Goal: Task Accomplishment & Management: Use online tool/utility

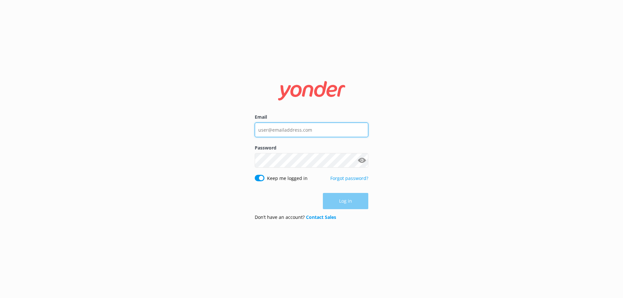
type input "[PERSON_NAME][EMAIL_ADDRESS][DOMAIN_NAME]"
click at [352, 201] on div "Log in" at bounding box center [312, 201] width 114 height 16
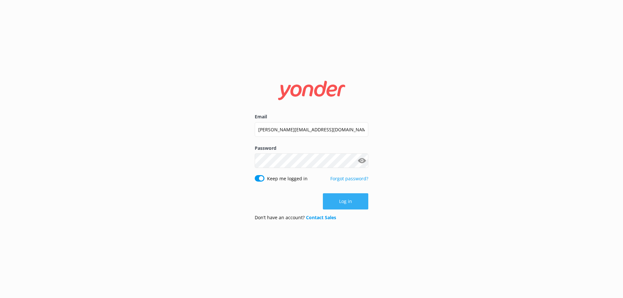
click at [346, 200] on button "Log in" at bounding box center [345, 202] width 45 height 16
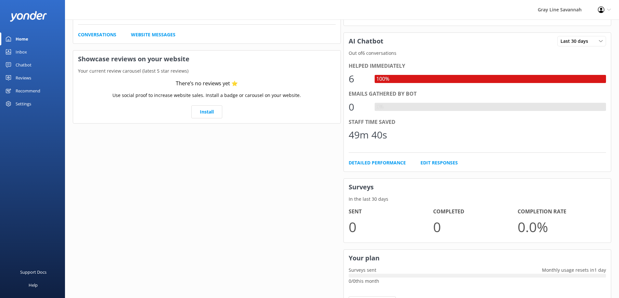
scroll to position [31, 0]
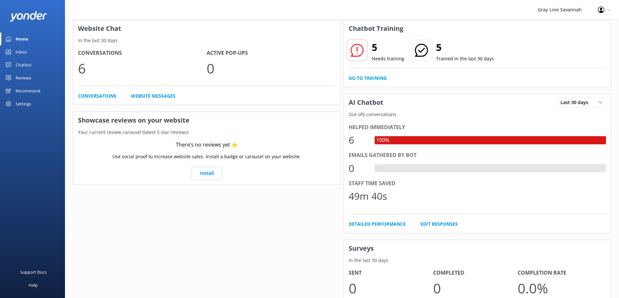
click at [34, 92] on div "Recommend" at bounding box center [28, 90] width 25 height 13
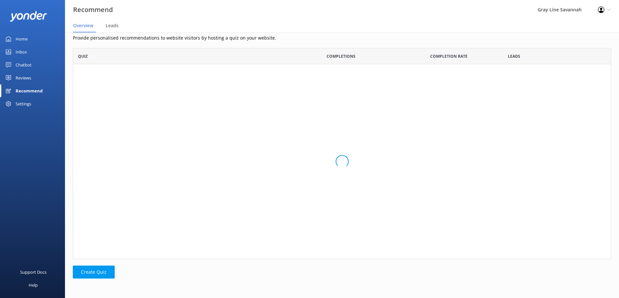
scroll to position [207, 533]
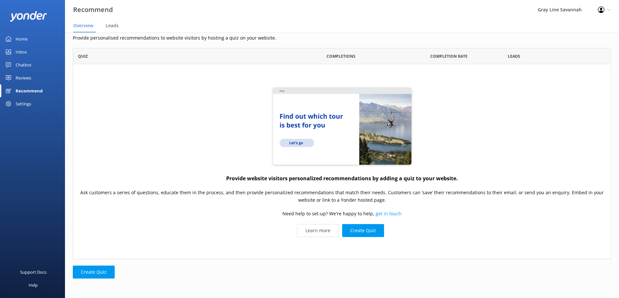
click at [24, 65] on div "Chatbot" at bounding box center [24, 64] width 16 height 13
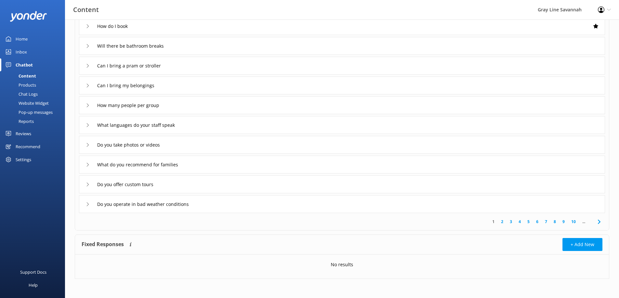
scroll to position [61, 0]
click at [147, 183] on input "Do you offer custom tours" at bounding box center [130, 185] width 73 height 10
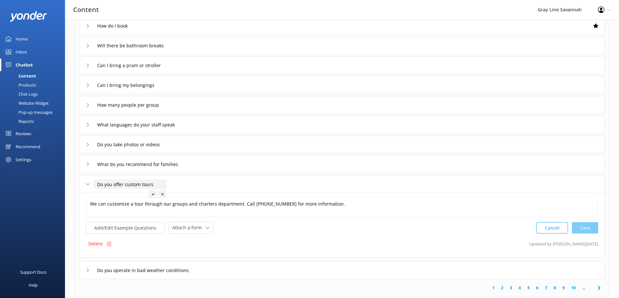
click at [157, 183] on input "Do you offer custom tours" at bounding box center [130, 185] width 73 height 10
click at [91, 185] on div "Do you offer custom tours" at bounding box center [122, 184] width 73 height 11
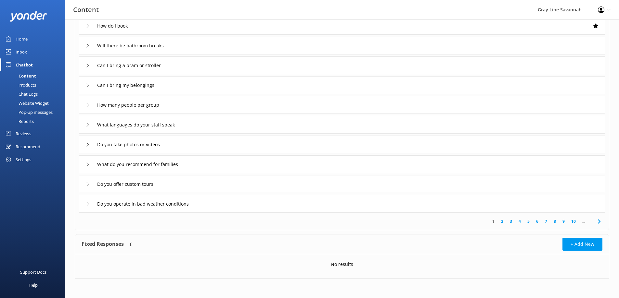
click at [86, 205] on icon at bounding box center [88, 204] width 4 height 4
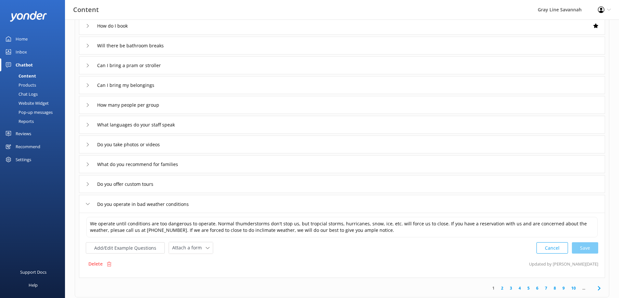
click at [86, 205] on icon at bounding box center [88, 204] width 4 height 4
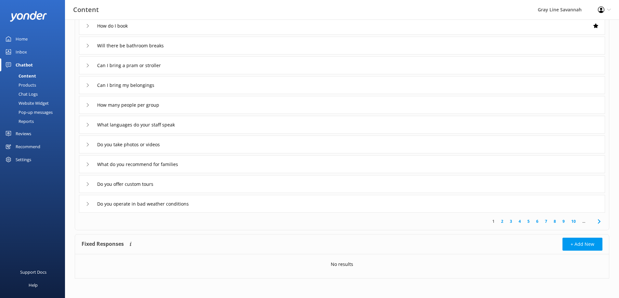
click at [88, 146] on icon at bounding box center [88, 145] width 4 height 4
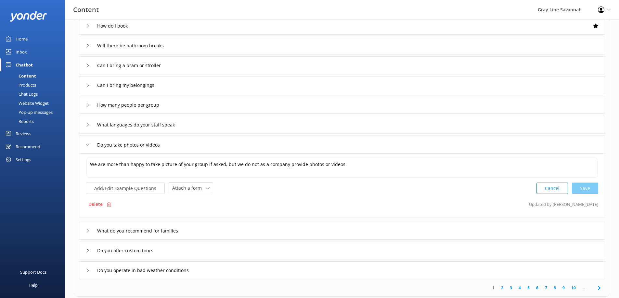
click at [89, 145] on use at bounding box center [88, 145] width 4 height 2
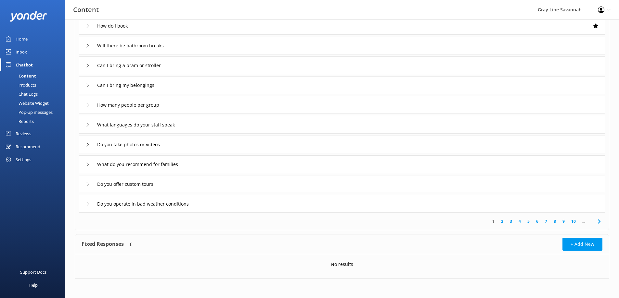
click at [88, 46] on use at bounding box center [88, 46] width 2 height 4
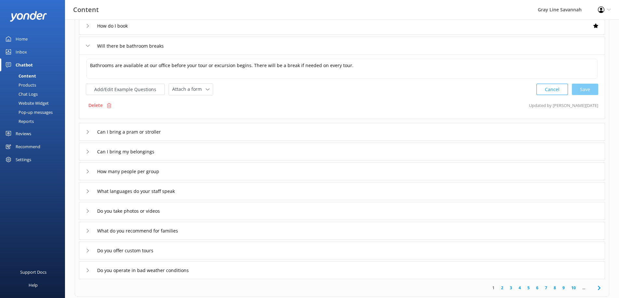
click at [88, 46] on use at bounding box center [88, 46] width 4 height 2
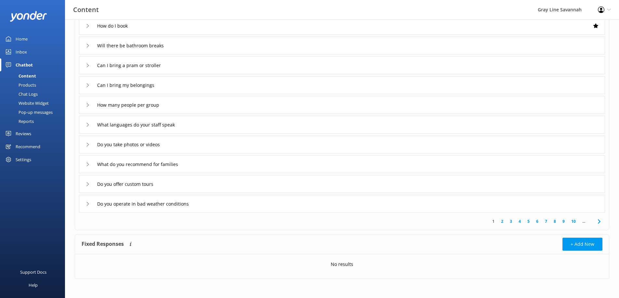
click at [40, 113] on div "Pop-up messages" at bounding box center [28, 112] width 49 height 9
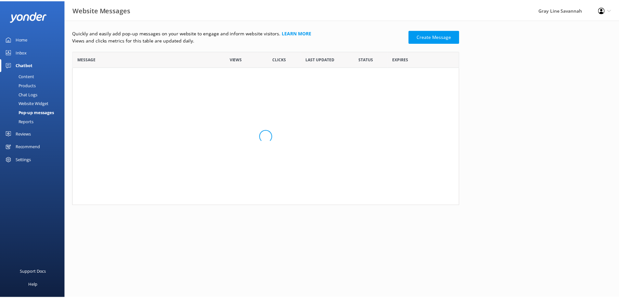
scroll to position [150, 385]
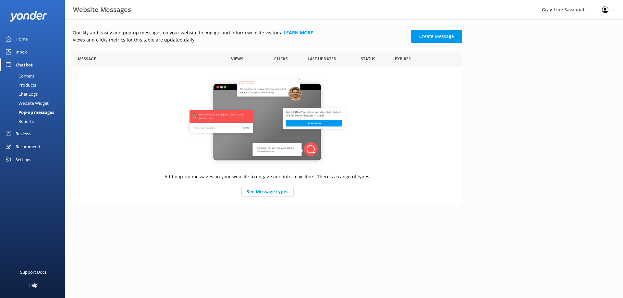
click at [19, 133] on div "Reviews" at bounding box center [24, 133] width 16 height 13
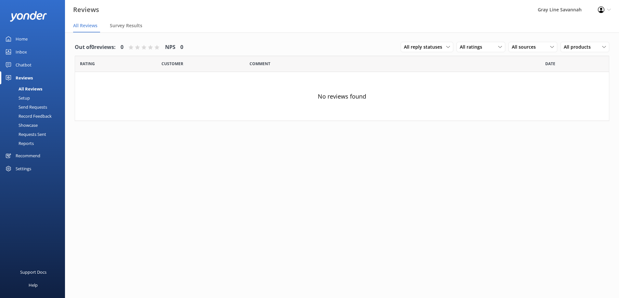
click at [38, 117] on div "Record Feedback" at bounding box center [28, 116] width 48 height 9
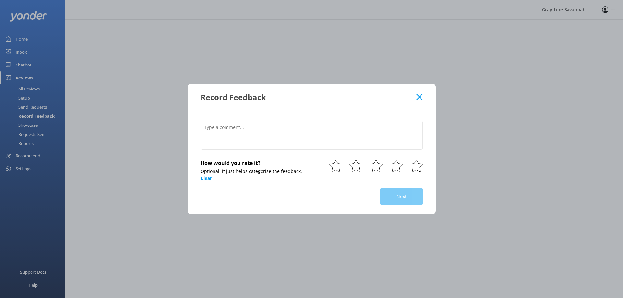
click at [418, 96] on icon at bounding box center [420, 97] width 6 height 6
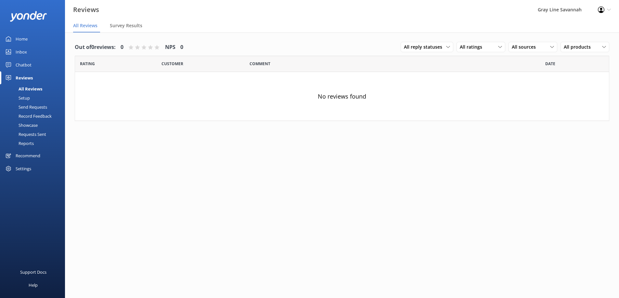
click at [38, 106] on div "Send Requests" at bounding box center [25, 107] width 43 height 9
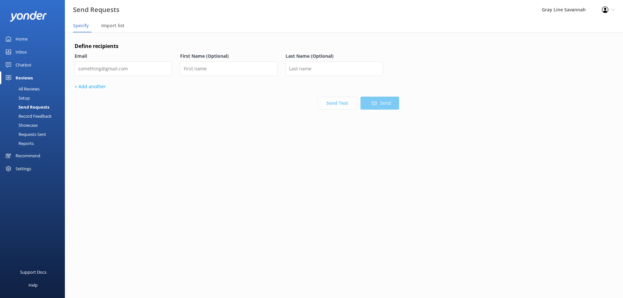
click at [27, 99] on div "Setup" at bounding box center [17, 98] width 26 height 9
click at [38, 89] on div "All Reviews" at bounding box center [22, 88] width 36 height 9
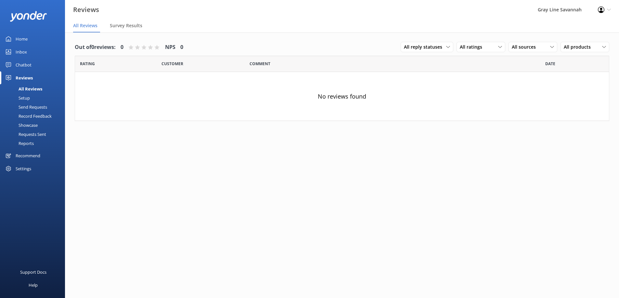
click at [24, 97] on div "Setup" at bounding box center [17, 98] width 26 height 9
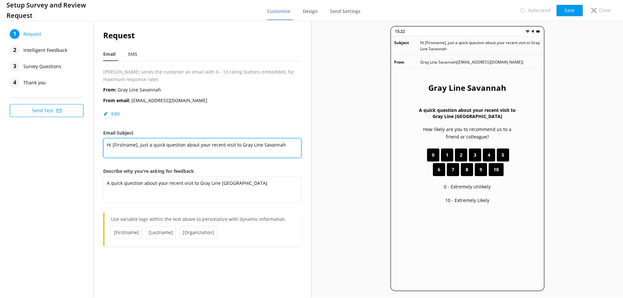
click at [171, 151] on textarea "Hi [Firstname], just a quick question about your recent visit to Gray Line Sava…" at bounding box center [202, 148] width 198 height 20
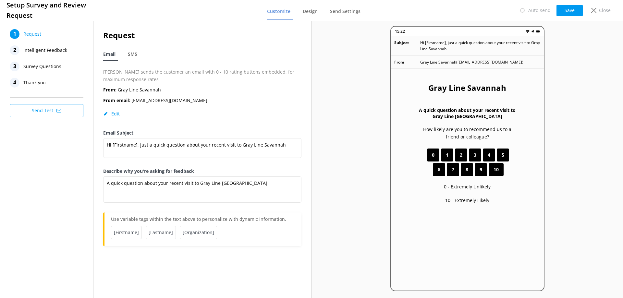
click at [267, 171] on label "Describe why you're asking for feedback" at bounding box center [202, 171] width 198 height 7
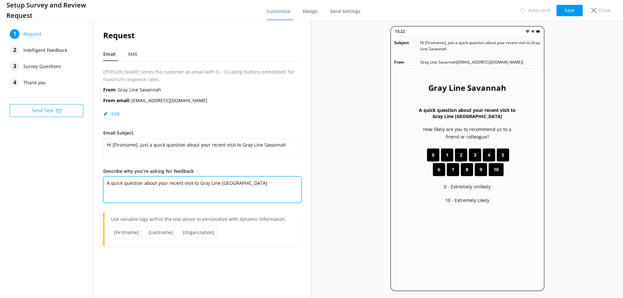
click at [267, 177] on textarea "A quick question about your recent visit to Gray Line [GEOGRAPHIC_DATA]" at bounding box center [202, 190] width 198 height 26
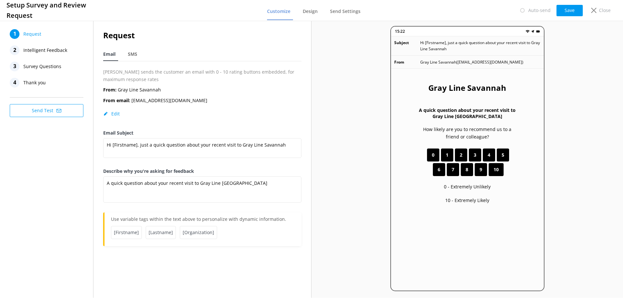
click at [242, 169] on label "Describe why you're asking for feedback" at bounding box center [202, 171] width 198 height 7
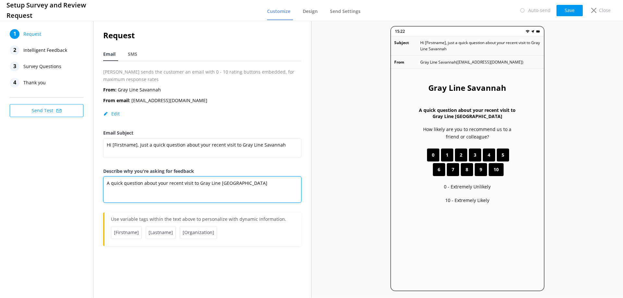
click at [242, 177] on textarea "A quick question about your recent visit to Gray Line [GEOGRAPHIC_DATA]" at bounding box center [202, 190] width 198 height 26
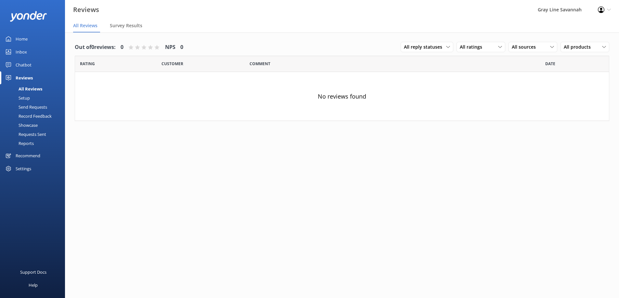
click at [25, 64] on div "Chatbot" at bounding box center [24, 64] width 16 height 13
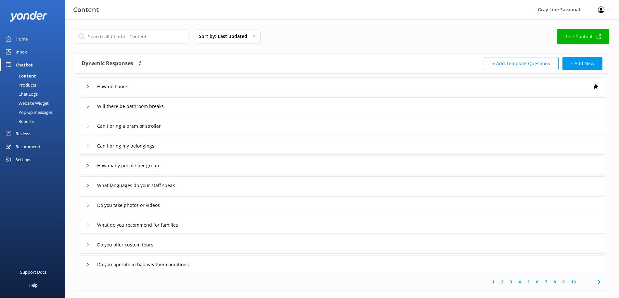
click at [580, 37] on link "Test Chatbot" at bounding box center [583, 36] width 52 height 15
click at [29, 78] on div "Content" at bounding box center [20, 75] width 32 height 9
click at [31, 84] on div "Products" at bounding box center [20, 85] width 32 height 9
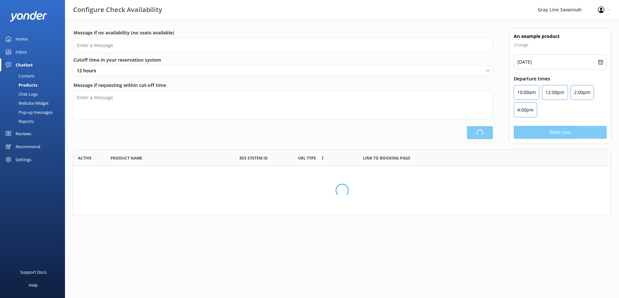
scroll to position [60, 533]
type input "There are no seats available, please check an alternative day"
type textarea "Our online booking system closes {hours} prior to departure. Please contact us …"
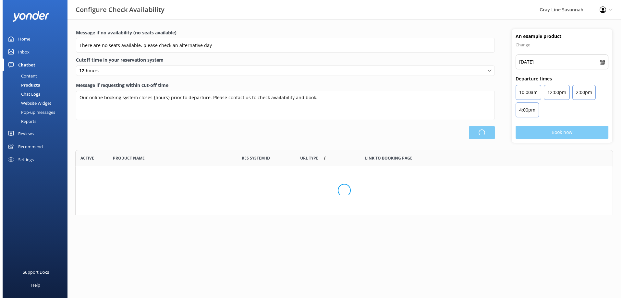
scroll to position [190, 532]
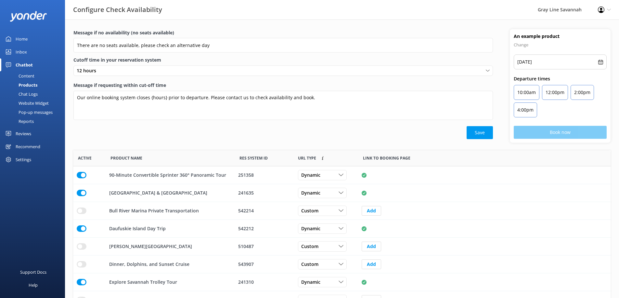
click at [31, 77] on div "Content" at bounding box center [19, 75] width 31 height 9
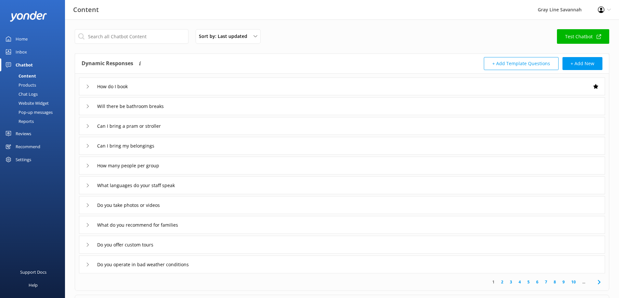
click at [31, 94] on div "Chat Logs" at bounding box center [21, 94] width 34 height 9
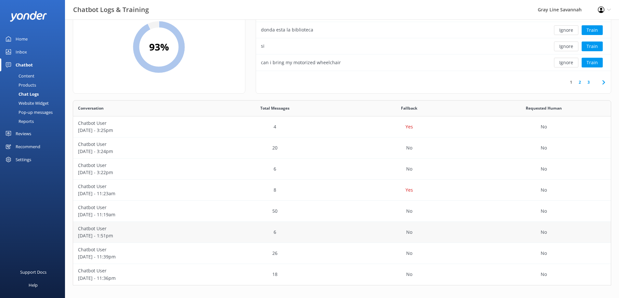
scroll to position [40, 0]
click at [155, 128] on p "[DATE] - 3:25pm" at bounding box center [140, 130] width 125 height 7
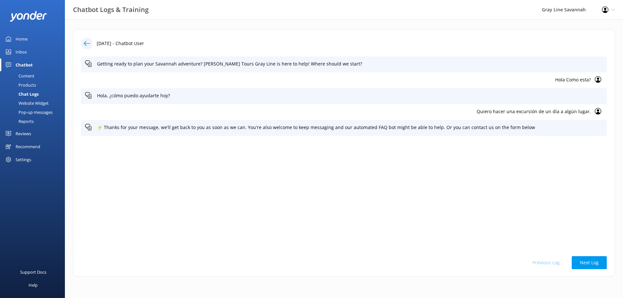
click at [85, 43] on use at bounding box center [87, 43] width 6 height 5
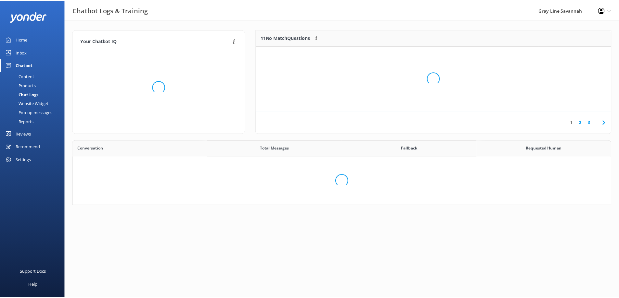
scroll to position [181, 533]
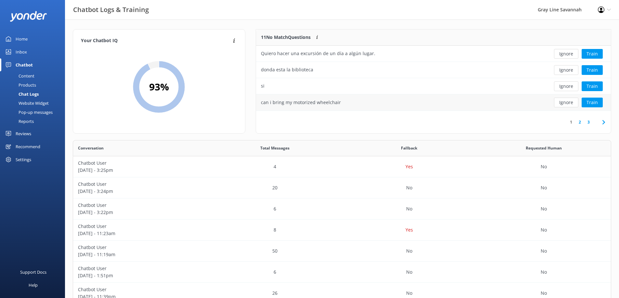
drag, startPoint x: 304, startPoint y: 138, endPoint x: 306, endPoint y: 102, distance: 35.8
drag, startPoint x: 306, startPoint y: 102, endPoint x: 309, endPoint y: 20, distance: 82.5
click at [309, 20] on div "Your Chatbot IQ Your Chatbot IQ is the percentage of trained FAQs against untra…" at bounding box center [342, 178] width 554 height 319
